Goal: Task Accomplishment & Management: Use online tool/utility

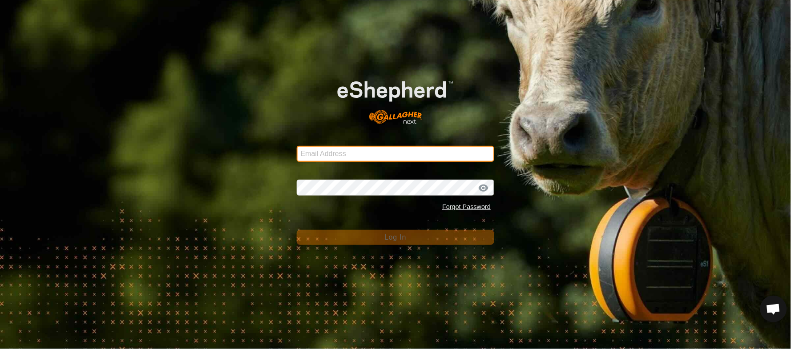
click at [328, 155] on input "Email Address" at bounding box center [396, 154] width 198 height 16
type input "[EMAIL_ADDRESS][PERSON_NAME][DOMAIN_NAME]"
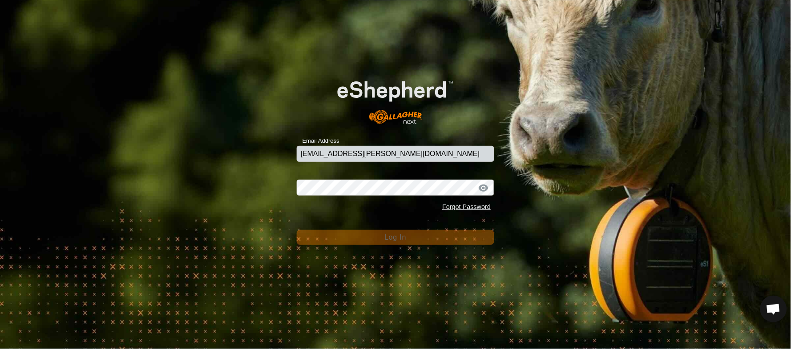
click at [348, 179] on div "Password Forgot Password" at bounding box center [396, 192] width 198 height 47
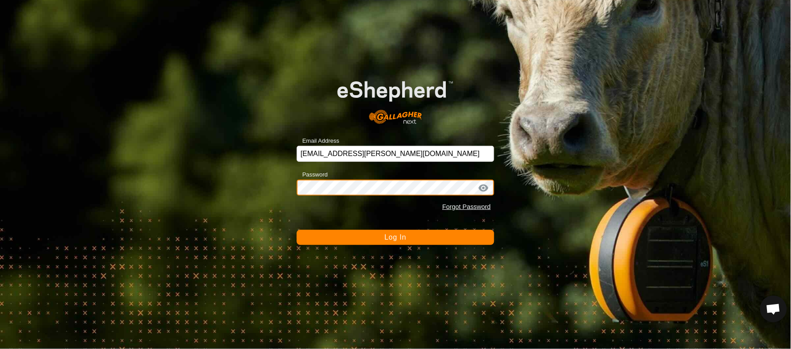
click at [297, 230] on button "Log In" at bounding box center [396, 237] width 198 height 15
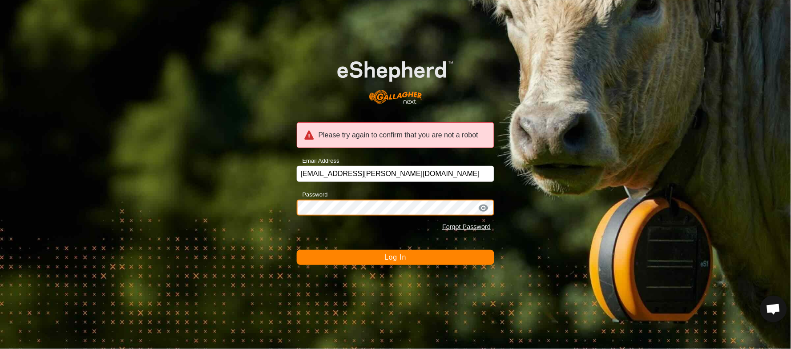
click at [113, 182] on div "Please try again to confirm that you are not a robot Email Address [EMAIL_ADDRE…" at bounding box center [395, 174] width 791 height 349
click at [297, 250] on button "Log In" at bounding box center [396, 257] width 198 height 15
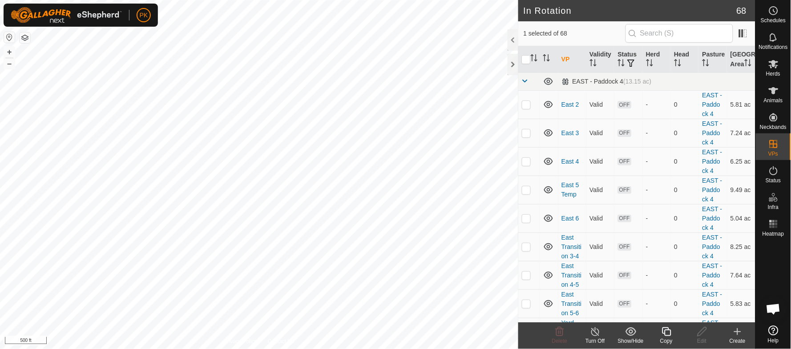
checkbox input "true"
checkbox input "false"
checkbox input "true"
checkbox input "false"
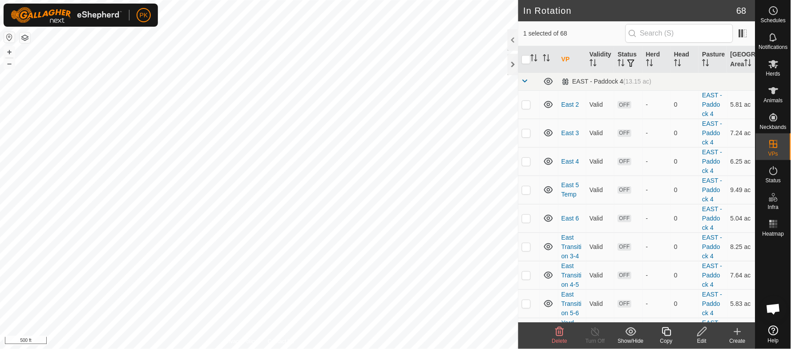
checkbox input "false"
checkbox input "true"
checkbox input "false"
checkbox input "true"
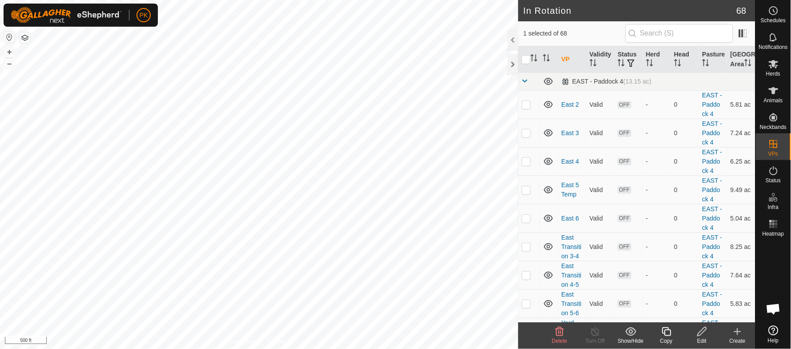
checkbox input "false"
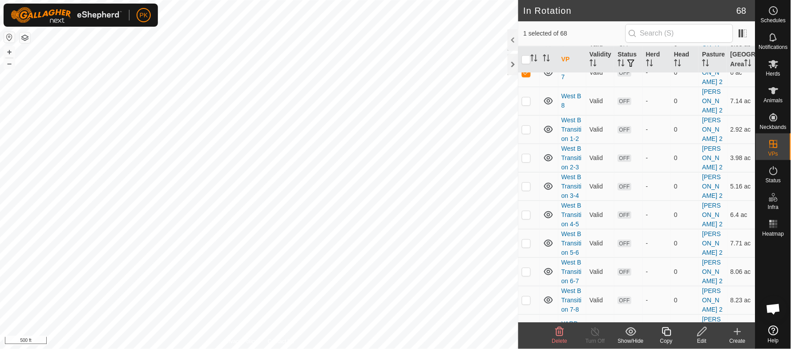
scroll to position [2403, 0]
click at [527, 73] on p-checkbox at bounding box center [526, 69] width 9 height 7
checkbox input "false"
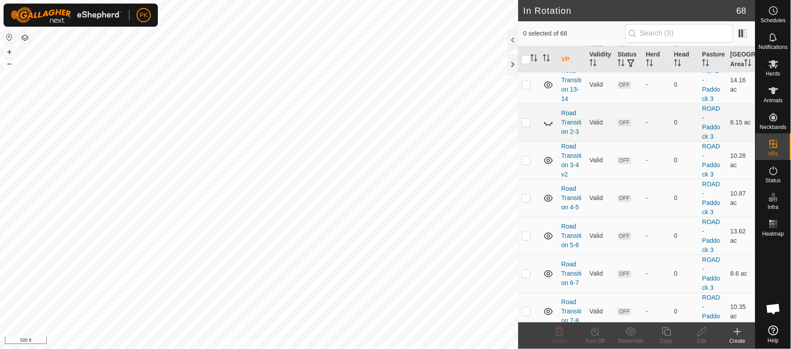
scroll to position [1835, 0]
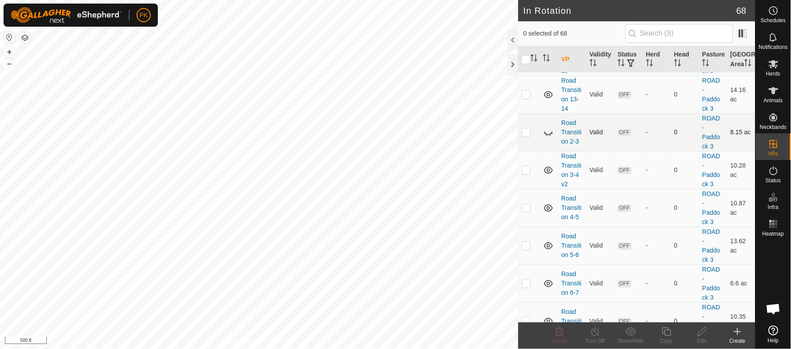
click at [553, 138] on icon at bounding box center [548, 132] width 11 height 11
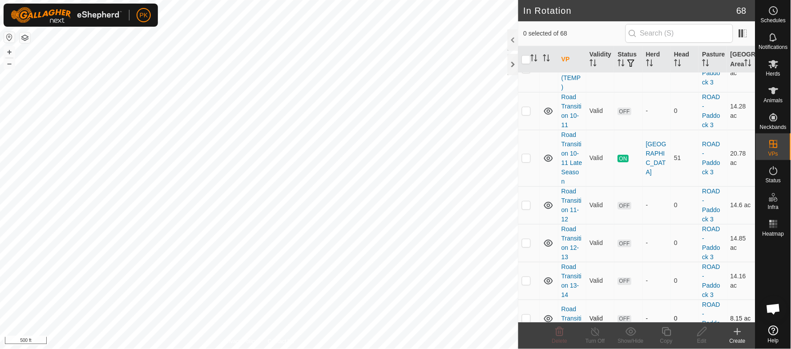
scroll to position [1648, 0]
click at [529, 162] on p-checkbox at bounding box center [526, 158] width 9 height 7
checkbox input "true"
click at [666, 335] on icon at bounding box center [666, 332] width 11 height 11
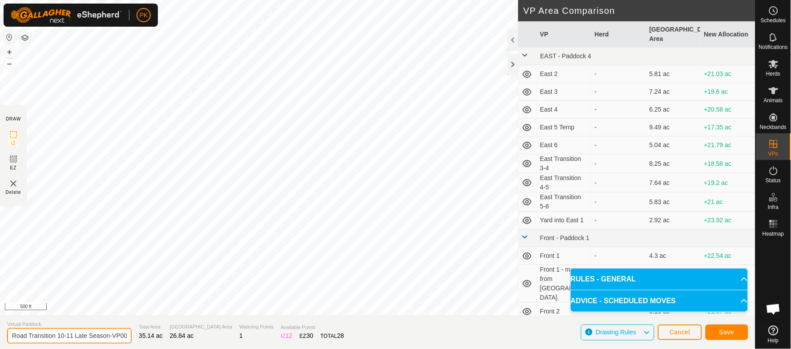
click at [70, 336] on input "Road Transition 10-11 Late Season-VP001" at bounding box center [69, 336] width 125 height 16
drag, startPoint x: 110, startPoint y: 337, endPoint x: 207, endPoint y: 336, distance: 97.5
click at [207, 336] on section "Virtual Paddock Road Transition 11-12 Late Season-VP001 Total Area 35.14 ac Gra…" at bounding box center [378, 332] width 756 height 34
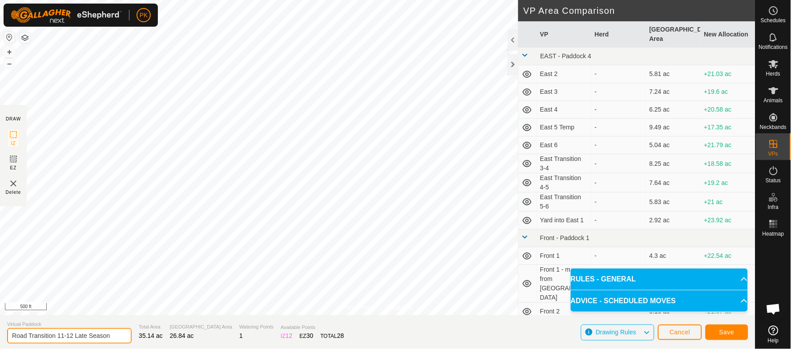
scroll to position [0, 0]
type input "Road Transition 11-12 Late Season"
click at [733, 335] on span "Save" at bounding box center [727, 332] width 15 height 7
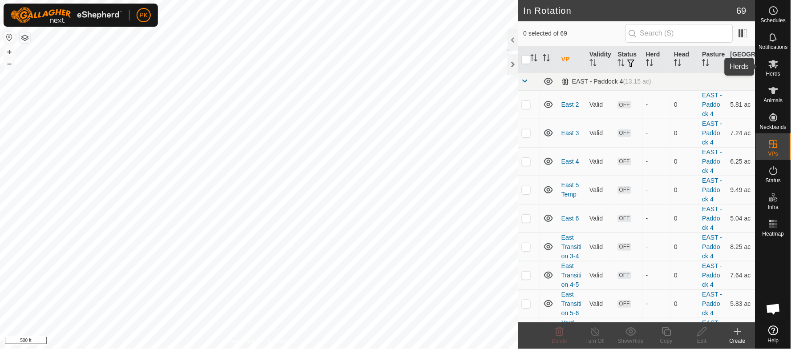
click at [779, 61] on icon at bounding box center [773, 64] width 11 height 11
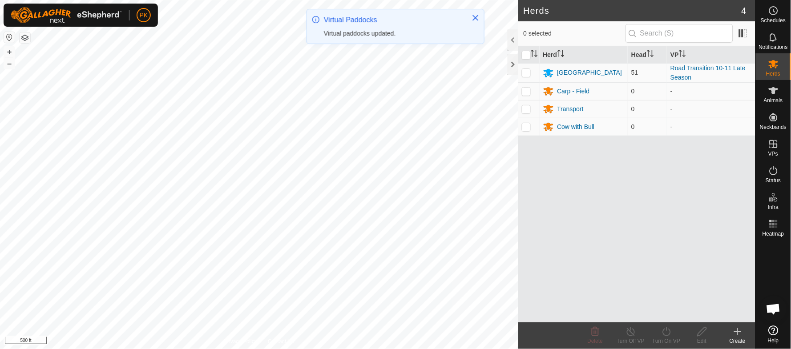
click at [526, 73] on p-checkbox at bounding box center [526, 72] width 9 height 7
checkbox input "true"
click at [664, 332] on icon at bounding box center [667, 332] width 8 height 9
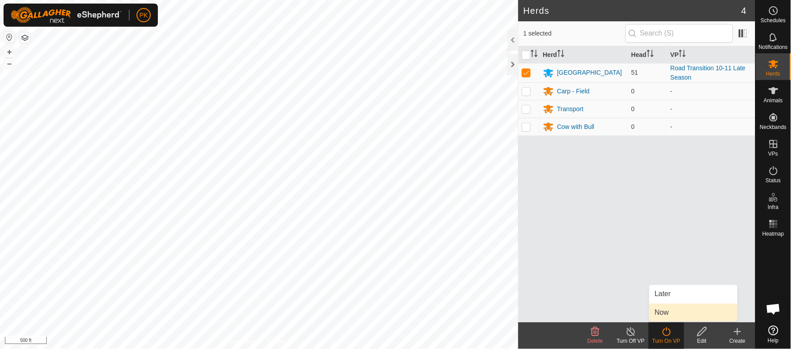
click at [665, 315] on link "Now" at bounding box center [694, 313] width 88 height 18
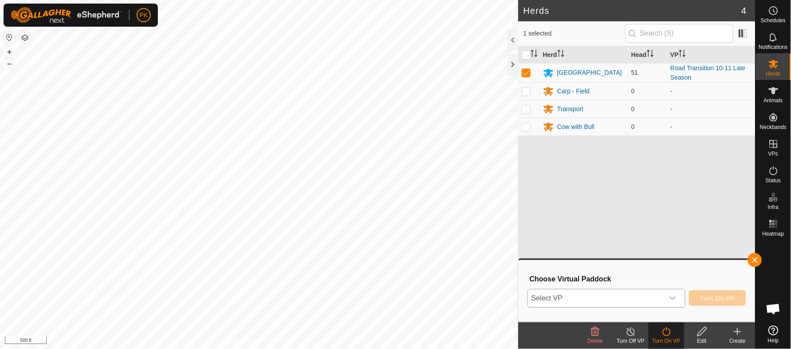
click at [673, 295] on icon "dropdown trigger" at bounding box center [672, 298] width 7 height 7
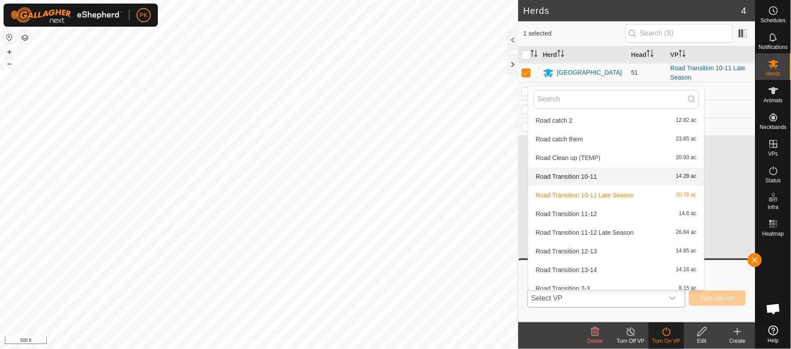
scroll to position [726, 0]
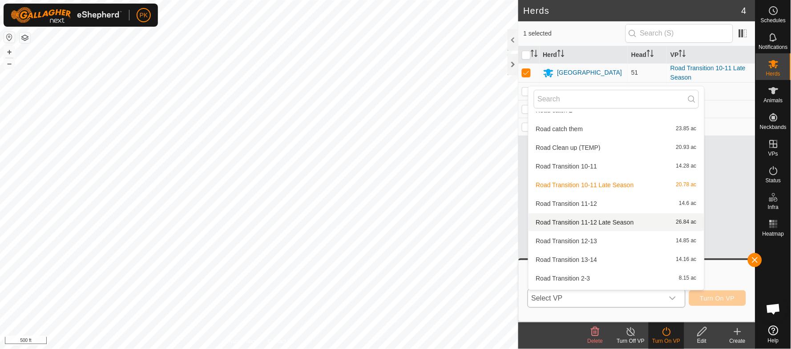
click at [615, 217] on li "Road Transition 11-12 Late Season 26.84 ac" at bounding box center [617, 223] width 176 height 18
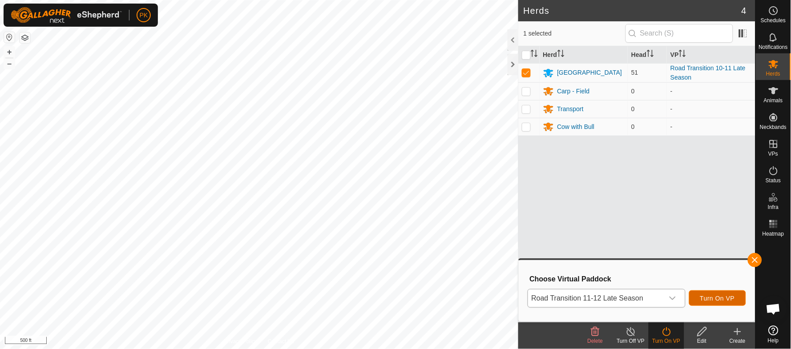
click at [724, 298] on span "Turn On VP" at bounding box center [717, 298] width 35 height 7
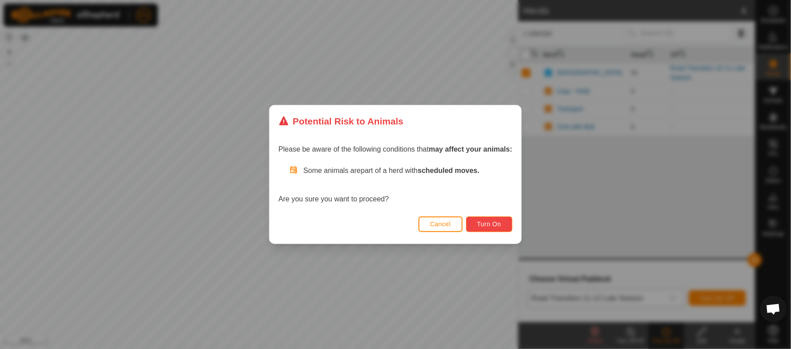
click at [491, 219] on button "Turn On" at bounding box center [489, 225] width 46 height 16
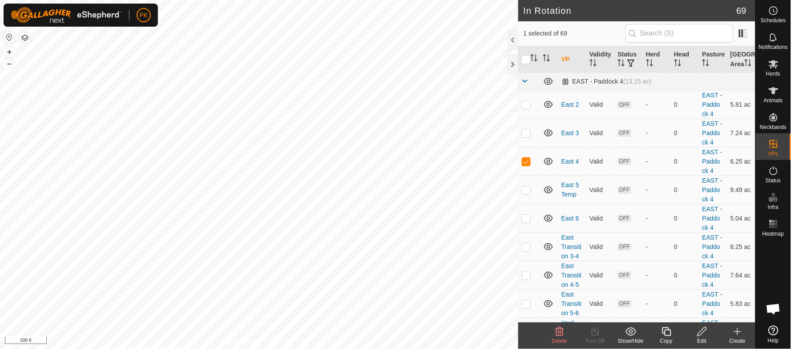
click at [670, 338] on div "Copy" at bounding box center [667, 341] width 36 height 8
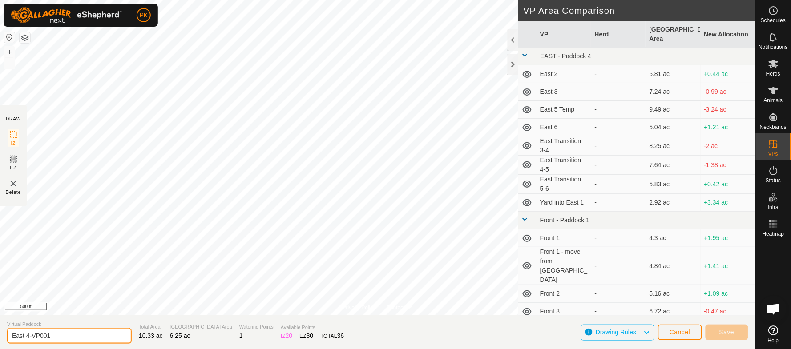
click at [67, 336] on input "East 4-VP001" at bounding box center [69, 336] width 125 height 16
type input "East Full - Late Season"
click at [8, 52] on button "+" at bounding box center [9, 52] width 11 height 11
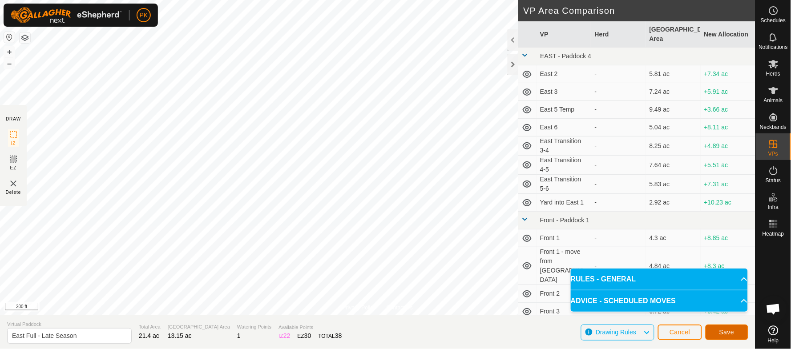
click at [730, 336] on span "Save" at bounding box center [727, 332] width 15 height 7
